Goal: Task Accomplishment & Management: Manage account settings

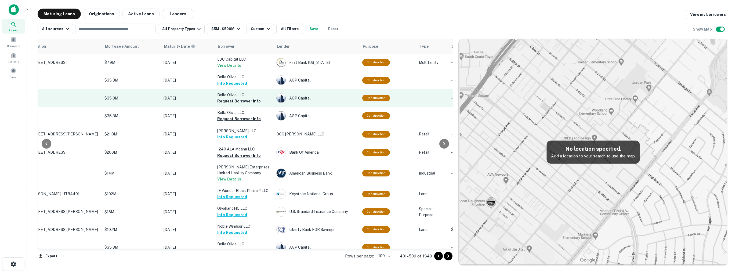
scroll to position [537, 27]
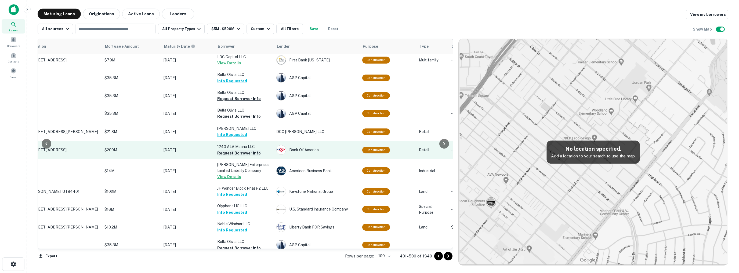
click at [239, 150] on button "Request Borrower Info" at bounding box center [239, 153] width 44 height 6
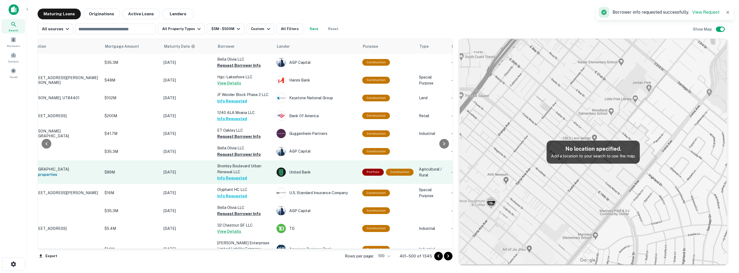
scroll to position [589, 27]
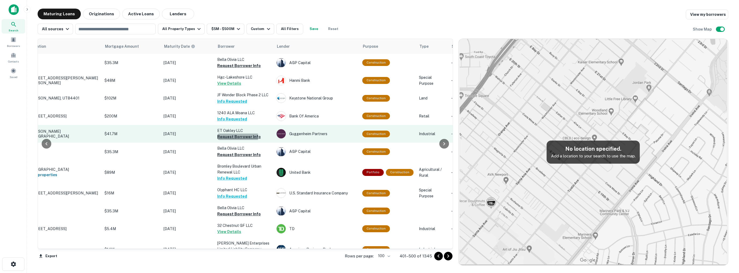
click at [230, 134] on button "Request Borrower Info" at bounding box center [239, 137] width 44 height 6
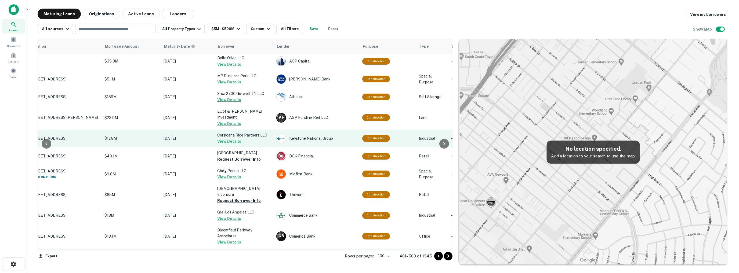
scroll to position [943, 27]
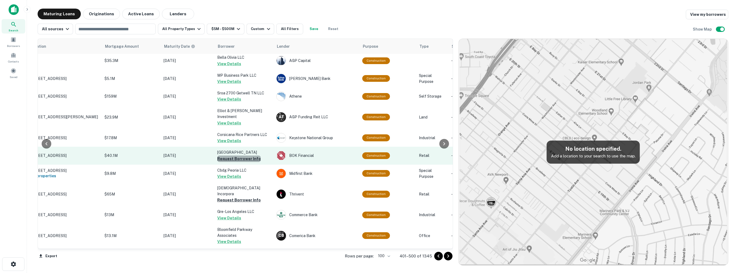
click at [240, 156] on button "Request Borrower Info" at bounding box center [239, 159] width 44 height 6
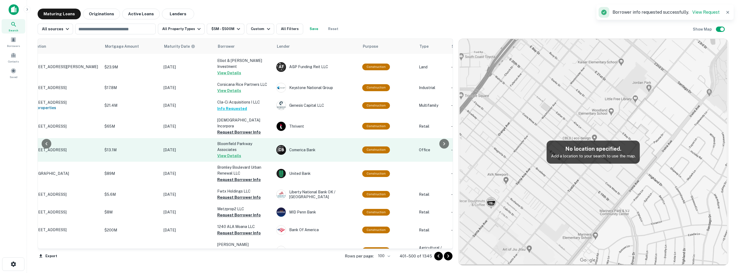
scroll to position [993, 27]
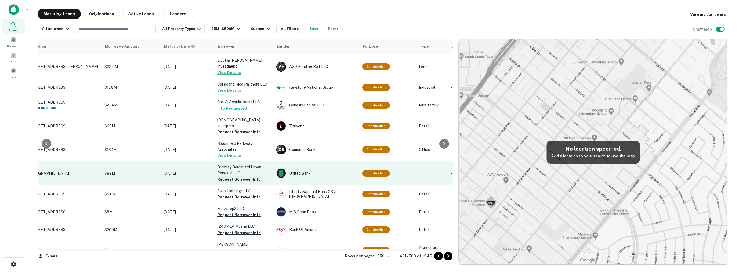
click at [219, 177] on button "Request Borrower Info" at bounding box center [239, 180] width 44 height 6
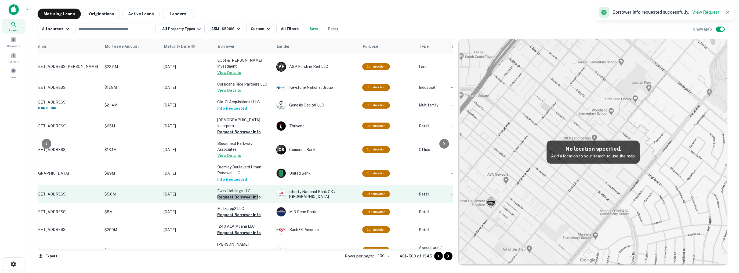
click at [229, 194] on button "Request Borrower Info" at bounding box center [239, 197] width 44 height 6
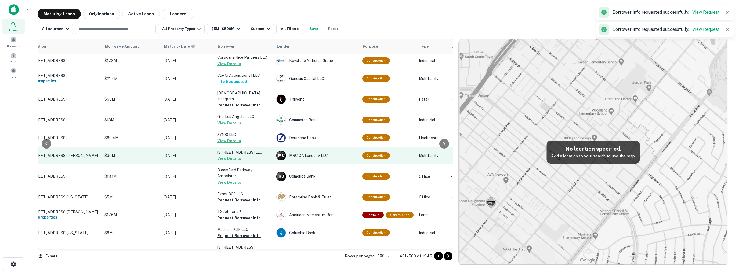
scroll to position [1025, 27]
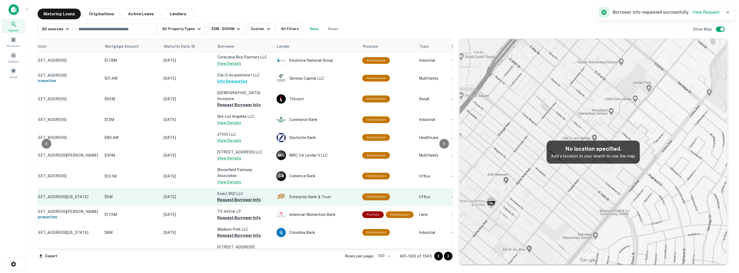
click at [235, 197] on button "Request Borrower Info" at bounding box center [239, 200] width 44 height 6
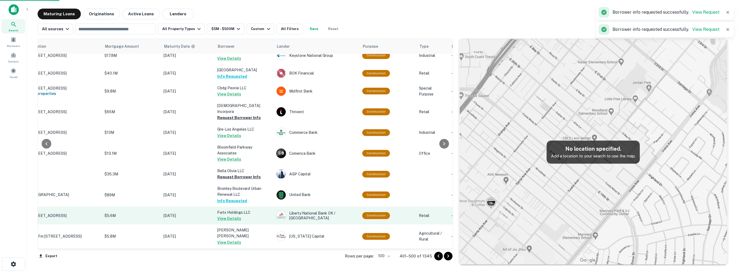
scroll to position [1023, 27]
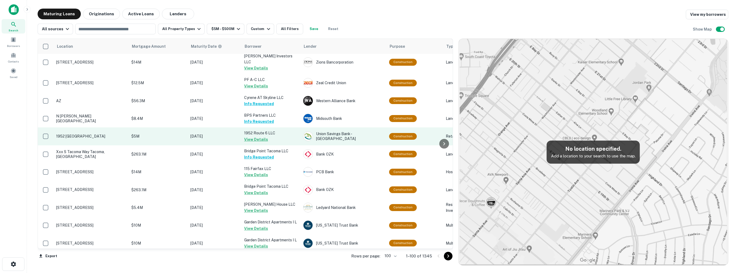
scroll to position [1702, 0]
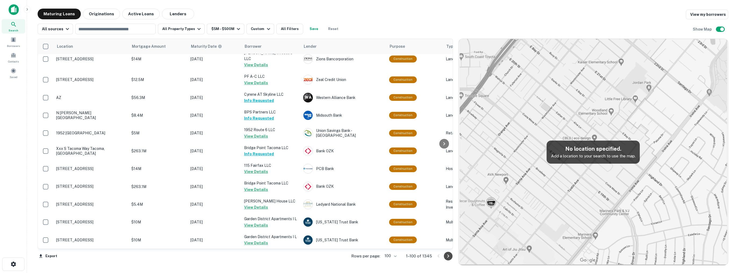
click at [286, 258] on icon "Go to next page" at bounding box center [448, 256] width 6 height 6
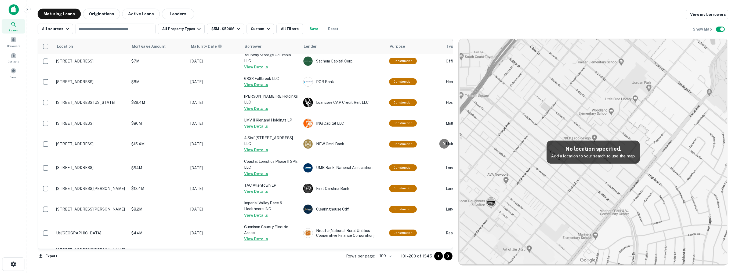
scroll to position [1702, 0]
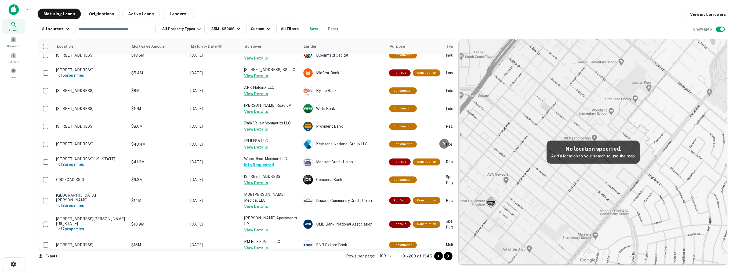
click at [286, 258] on icon "Go to next page" at bounding box center [448, 256] width 6 height 6
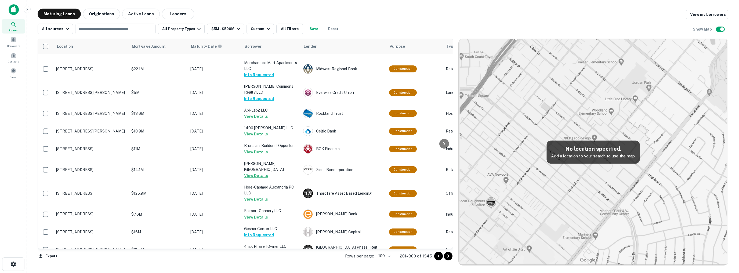
scroll to position [1702, 0]
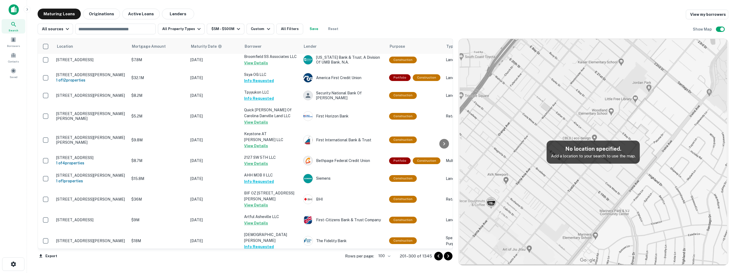
click at [286, 258] on icon "Go to next page" at bounding box center [448, 256] width 6 height 6
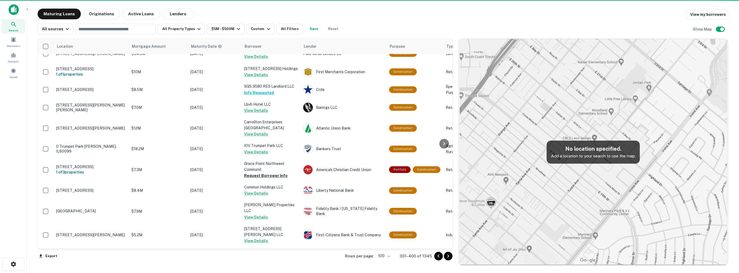
scroll to position [1702, 0]
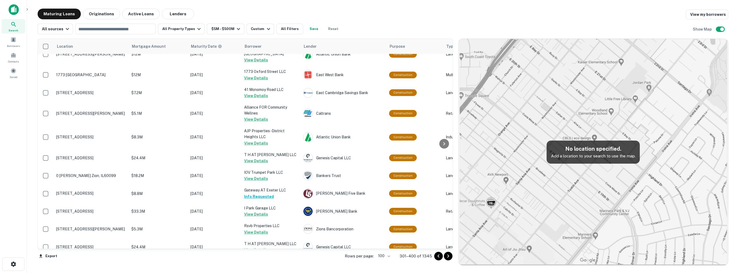
click at [286, 258] on icon "Go to next page" at bounding box center [448, 256] width 6 height 6
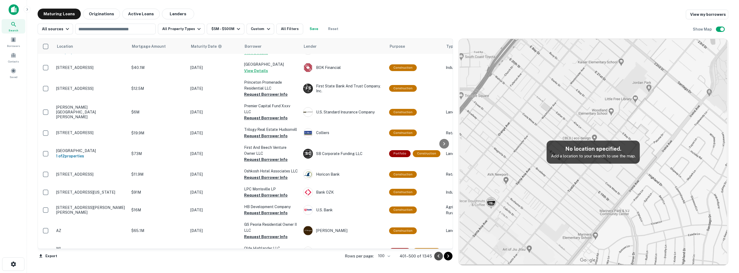
click at [286, 256] on icon "Go to previous page" at bounding box center [438, 256] width 6 height 6
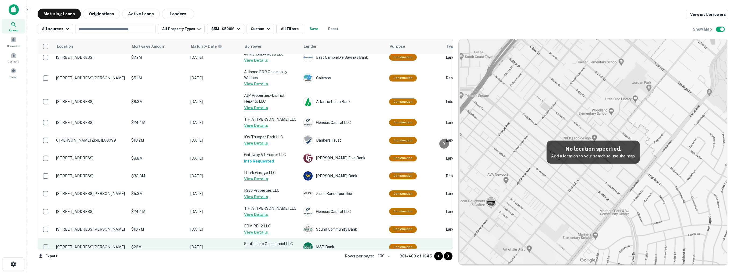
scroll to position [1744, 0]
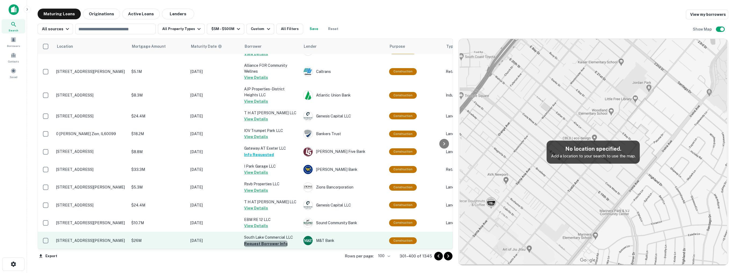
click at [267, 241] on button "Request Borrower Info" at bounding box center [266, 244] width 44 height 6
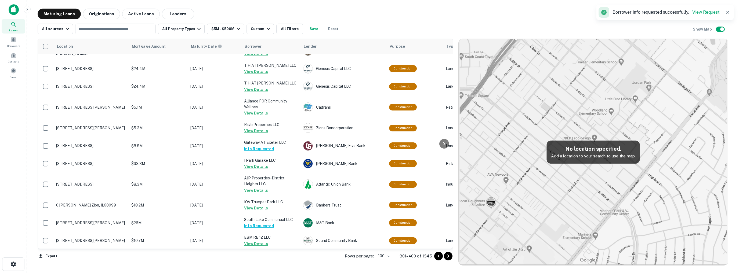
scroll to position [1738, 0]
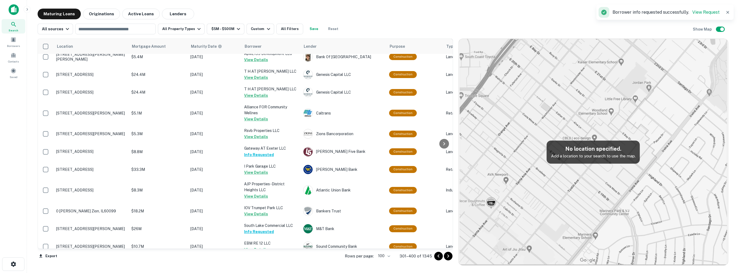
click at [263, 265] on button "Request Borrower Info" at bounding box center [266, 268] width 44 height 6
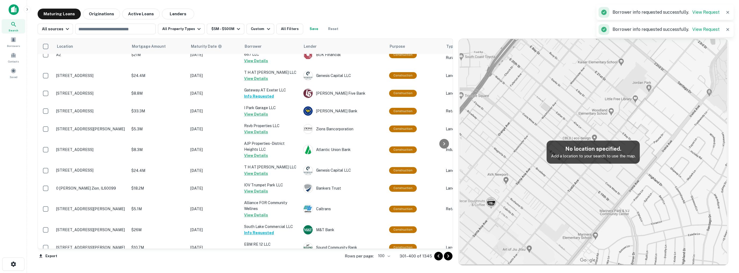
scroll to position [1733, 0]
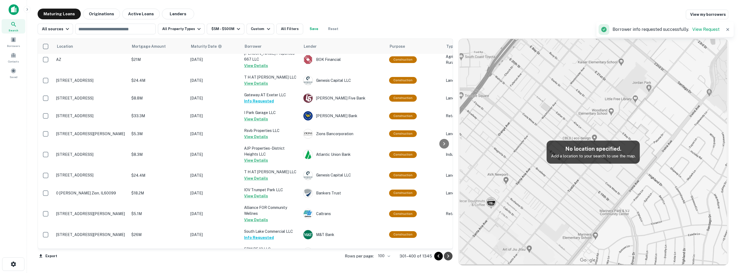
click at [286, 258] on icon "Go to next page" at bounding box center [448, 256] width 6 height 6
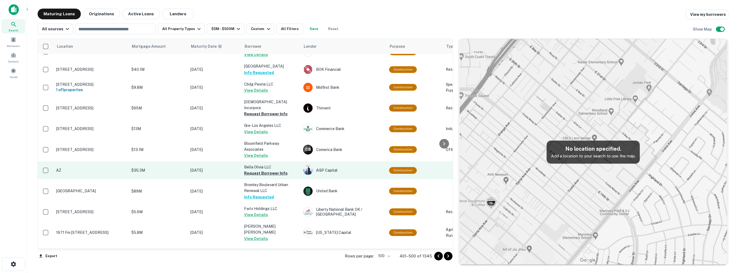
scroll to position [1102, 0]
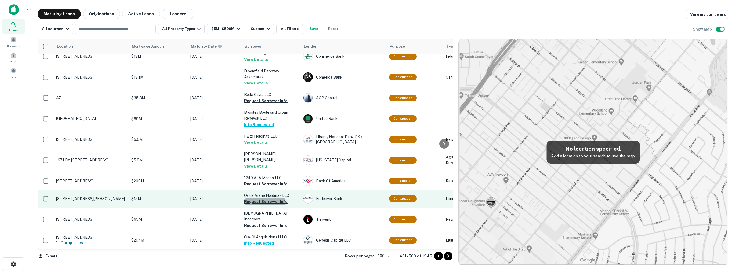
click at [254, 199] on button "Request Borrower Info" at bounding box center [266, 202] width 44 height 6
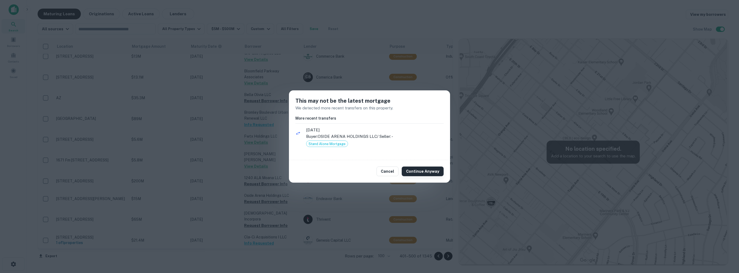
click at [286, 170] on button "Continue Anyway" at bounding box center [423, 172] width 42 height 10
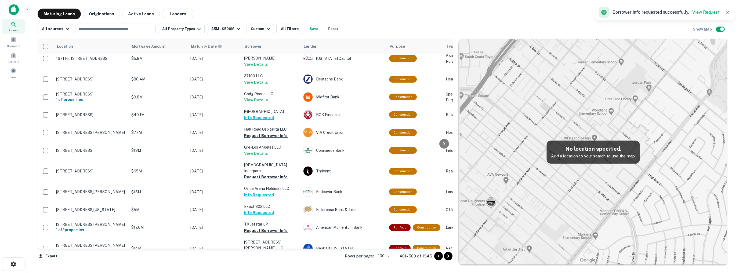
scroll to position [1209, 0]
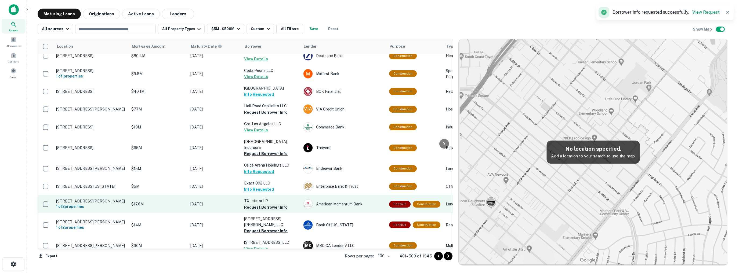
click at [269, 204] on button "Request Borrower Info" at bounding box center [266, 207] width 44 height 6
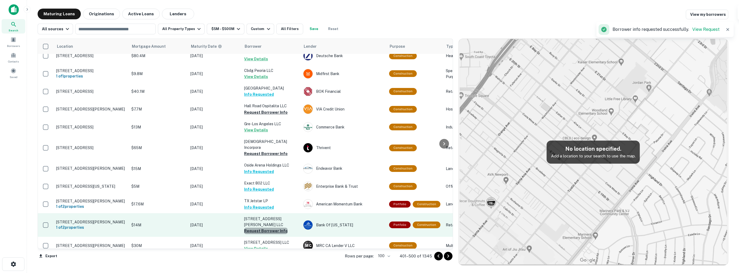
click at [271, 228] on button "Request Borrower Info" at bounding box center [266, 231] width 44 height 6
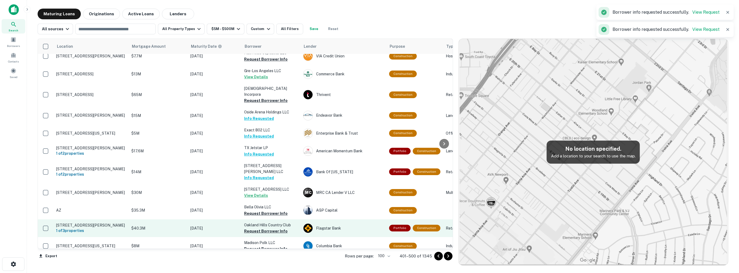
scroll to position [1263, 0]
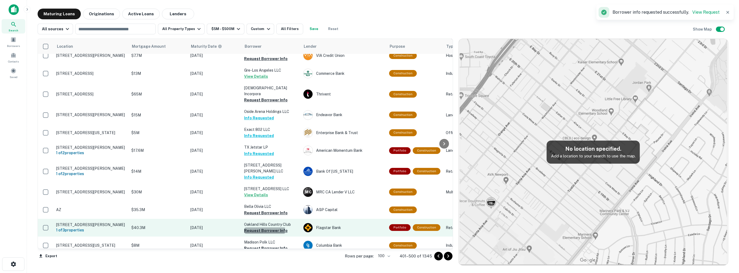
click at [259, 228] on button "Request Borrower Info" at bounding box center [266, 231] width 44 height 6
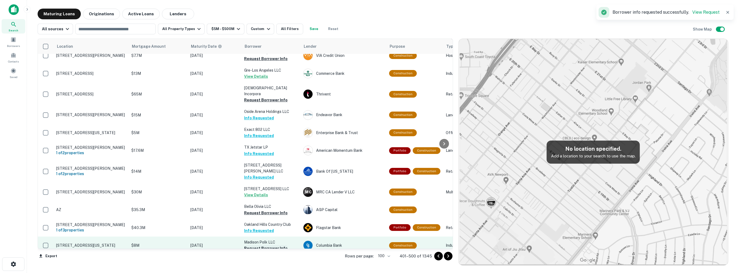
click at [257, 246] on button "Request Borrower Info" at bounding box center [266, 249] width 44 height 6
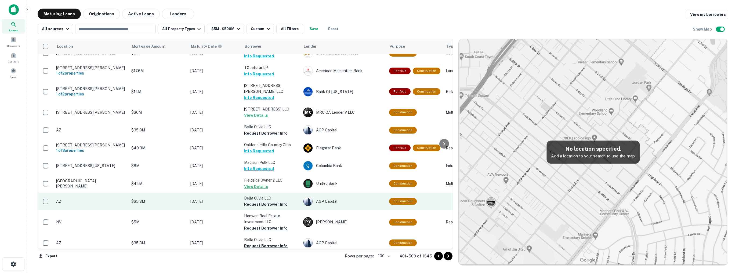
scroll to position [1343, 0]
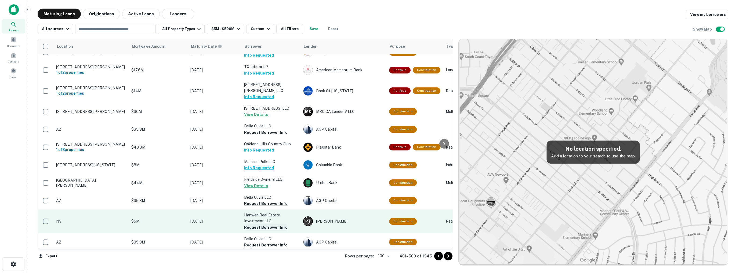
click at [257, 225] on button "Request Borrower Info" at bounding box center [266, 228] width 44 height 6
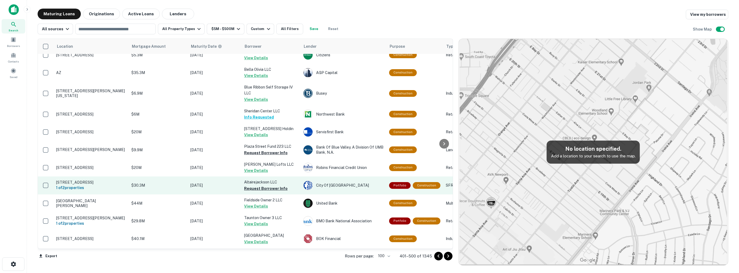
scroll to position [1531, 0]
click at [265, 185] on button "Request Borrower Info" at bounding box center [266, 188] width 44 height 6
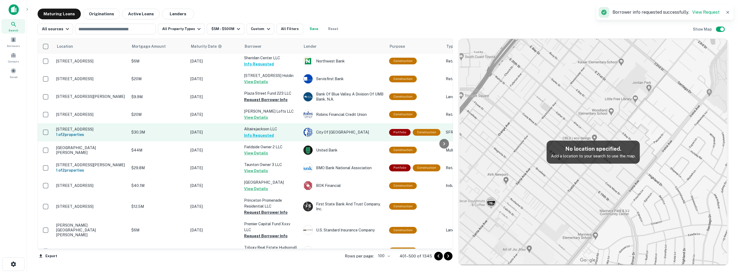
scroll to position [1585, 0]
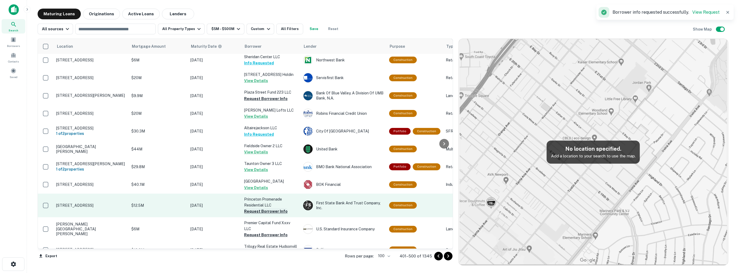
click at [262, 208] on button "Request Borrower Info" at bounding box center [266, 211] width 44 height 6
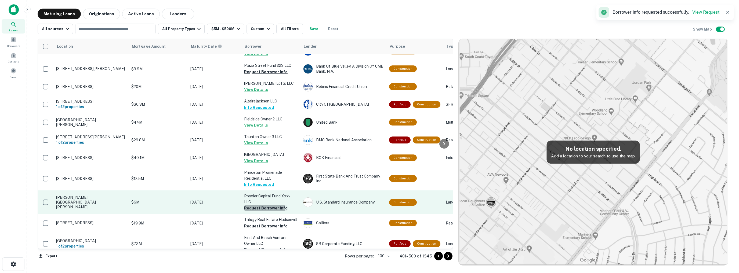
click at [260, 205] on button "Request Borrower Info" at bounding box center [266, 208] width 44 height 6
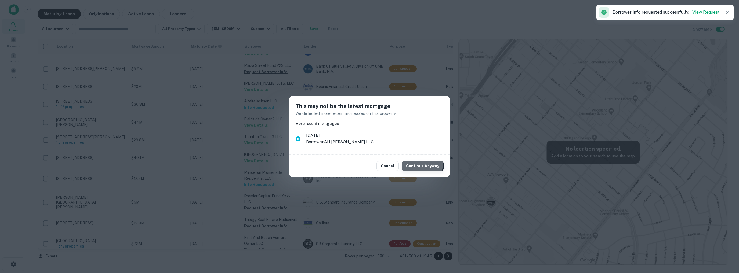
click at [286, 164] on button "Continue Anyway" at bounding box center [423, 166] width 42 height 10
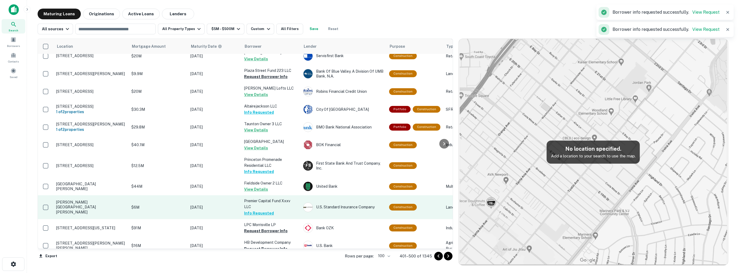
scroll to position [1614, 0]
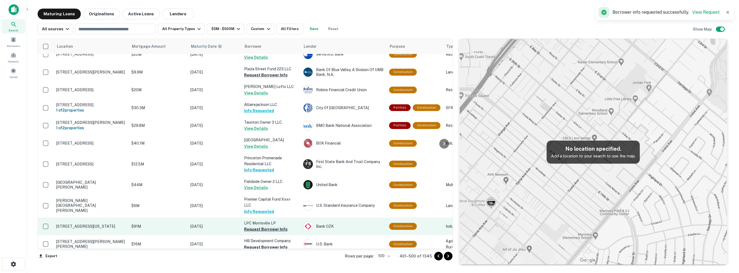
click at [268, 226] on button "Request Borrower Info" at bounding box center [266, 229] width 44 height 6
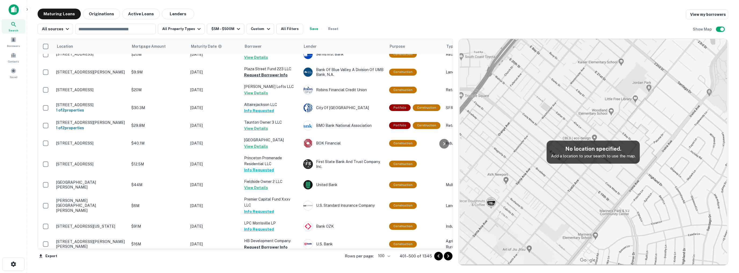
click at [264, 268] on button "Request Borrower Info" at bounding box center [266, 271] width 44 height 6
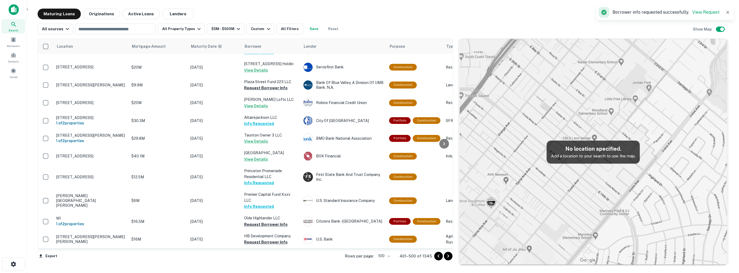
scroll to position [1609, 0]
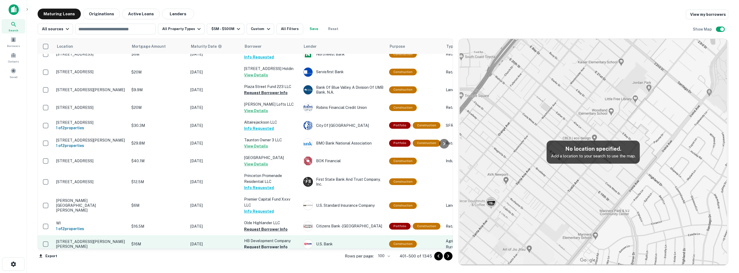
click at [259, 244] on button "Request Borrower Info" at bounding box center [266, 247] width 44 height 6
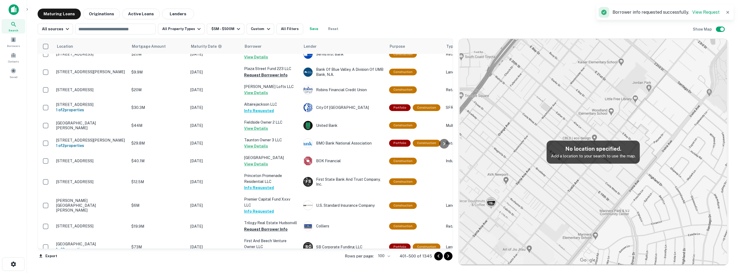
scroll to position [1612, 0]
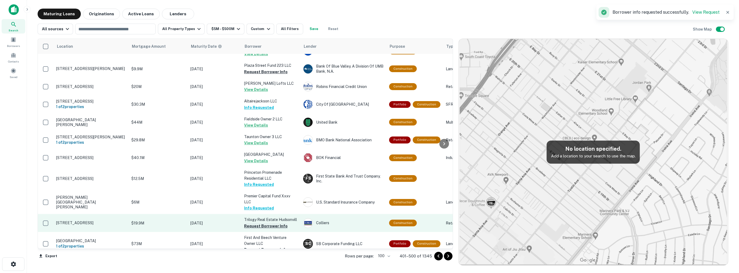
click at [264, 223] on button "Request Borrower Info" at bounding box center [266, 226] width 44 height 6
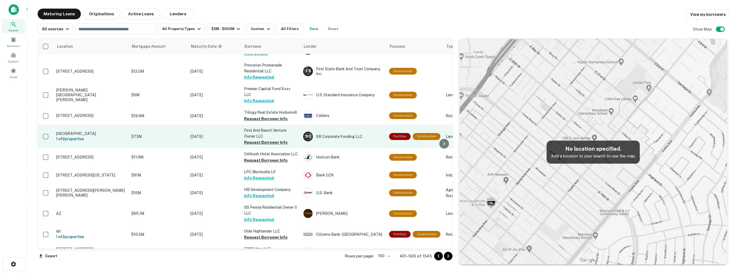
scroll to position [1723, 0]
